Goal: Check status: Check status

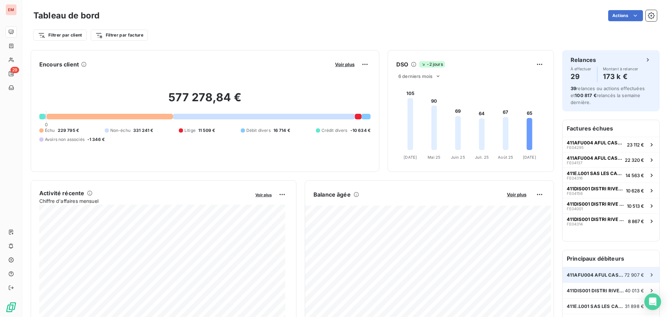
click at [562, 278] on div "411AFU004 AFUL CASABONA 72 907 €" at bounding box center [610, 274] width 97 height 15
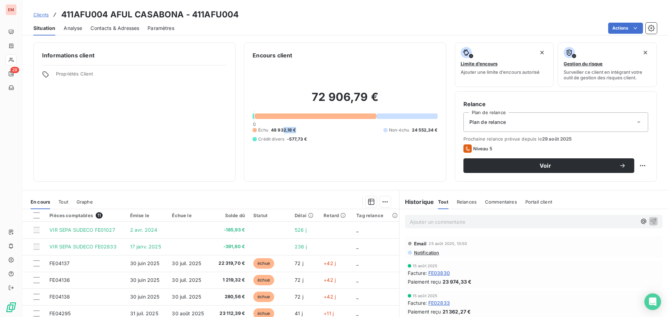
drag, startPoint x: 295, startPoint y: 128, endPoint x: 281, endPoint y: 128, distance: 14.6
click at [281, 128] on div "Échu 48 932,18 € Non-échu 24 552,34 € Crédit divers -577,73 €" at bounding box center [344, 134] width 185 height 15
click at [273, 130] on span "48 932,18 €" at bounding box center [283, 130] width 25 height 6
drag, startPoint x: 308, startPoint y: 129, endPoint x: 291, endPoint y: 130, distance: 16.3
click at [291, 130] on div "Échu 48 932,18 € Non-échu 24 552,34 € Crédit divers -577,73 €" at bounding box center [344, 134] width 185 height 15
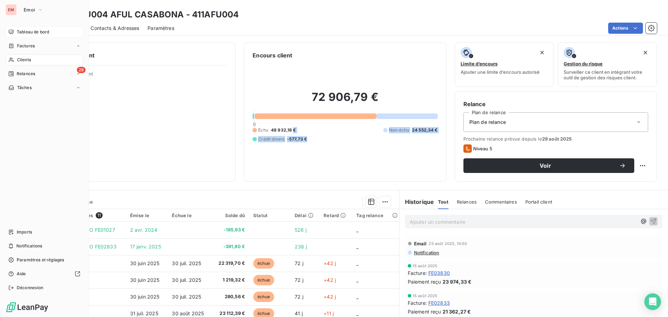
click at [15, 32] on div "Tableau de bord" at bounding box center [45, 31] width 78 height 11
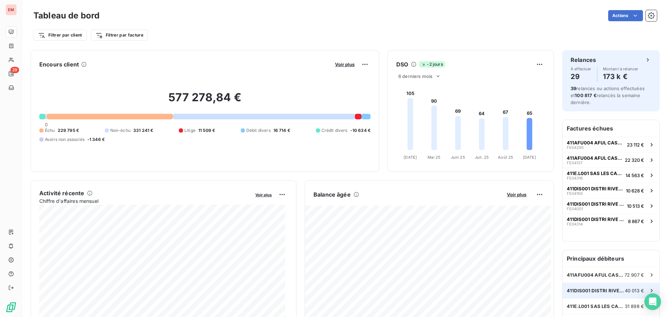
click at [593, 285] on div "411DIS001 DISTRI RIVE GAUCHE 40 013 €" at bounding box center [610, 290] width 97 height 15
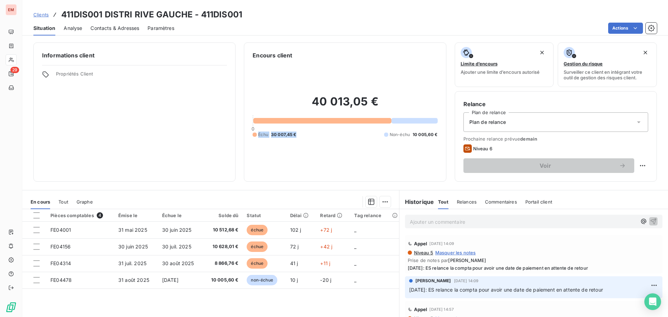
drag, startPoint x: 314, startPoint y: 139, endPoint x: 248, endPoint y: 134, distance: 66.2
click at [248, 134] on div "Encours client 40 013,05 € 0 Échu 30 007,45 € Non-échu 10 005,60 €" at bounding box center [345, 111] width 202 height 139
click at [273, 157] on div "40 013,05 € 0 Échu 30 007,45 € Non-échu 10 005,60 €" at bounding box center [344, 115] width 185 height 113
drag, startPoint x: 320, startPoint y: 138, endPoint x: 279, endPoint y: 182, distance: 60.3
click at [269, 138] on div "40 013,05 € 0 Échu 30 007,45 € Non-échu 10 005,60 €" at bounding box center [344, 115] width 185 height 113
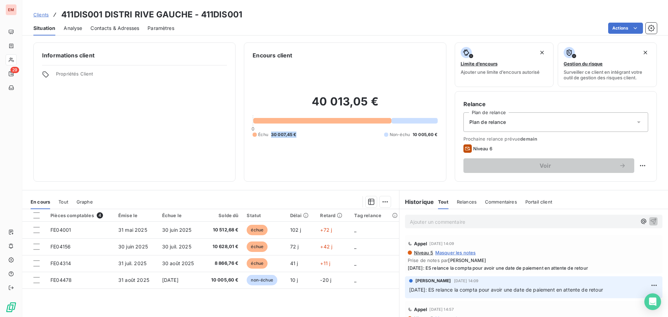
click at [285, 163] on div "40 013,05 € 0 Échu 30 007,45 € Non-échu 10 005,60 €" at bounding box center [344, 115] width 185 height 113
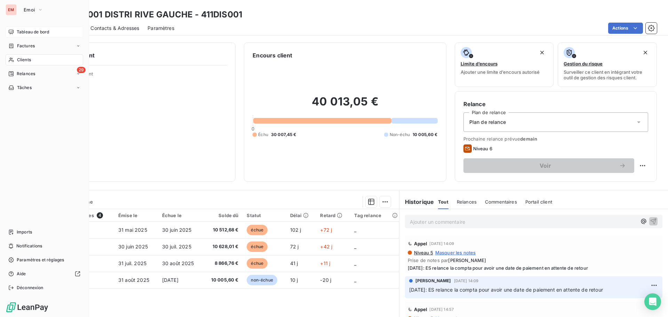
click at [17, 33] on span "Tableau de bord" at bounding box center [33, 32] width 32 height 6
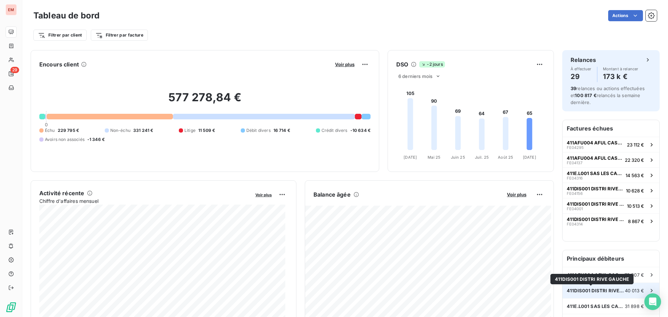
click at [571, 289] on span "411DIS001 DISTRI RIVE GAUCHE" at bounding box center [595, 291] width 58 height 6
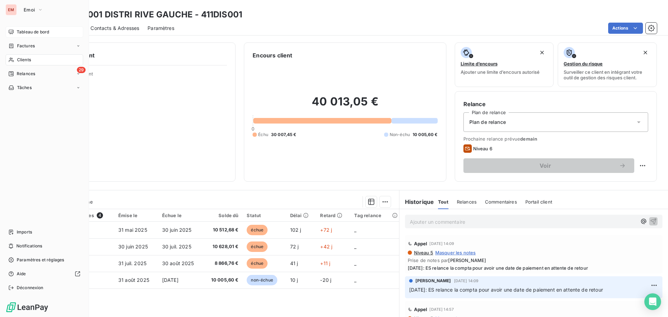
click at [11, 33] on icon at bounding box center [11, 32] width 5 height 5
